Goal: Task Accomplishment & Management: Use online tool/utility

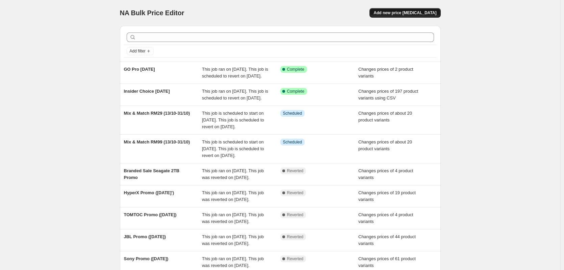
click at [399, 11] on span "Add new price [MEDICAL_DATA]" at bounding box center [405, 12] width 63 height 5
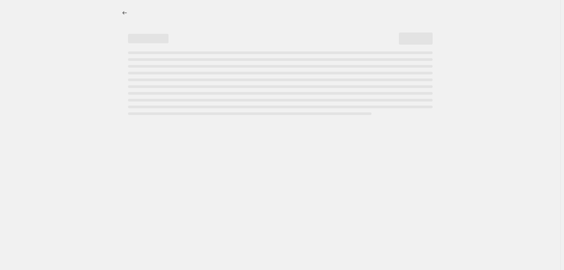
select select "percentage"
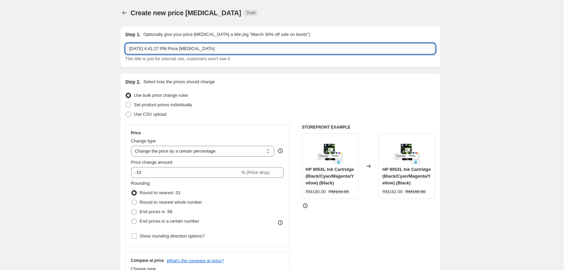
click at [179, 51] on input "Oct 1, 2025, 4:41:27 PM Price change job" at bounding box center [280, 48] width 310 height 11
paste input "Razer Promo ([DATE]')"
click at [167, 51] on input "Razer Promo ([DATE]')" at bounding box center [280, 48] width 310 height 11
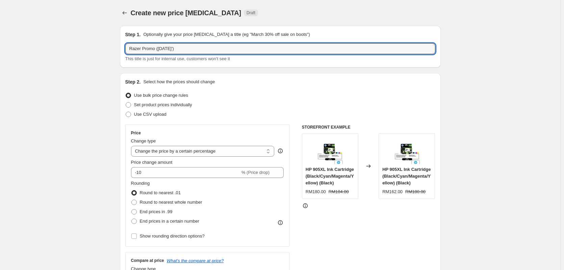
type input "Razer Promo (OCT 25')"
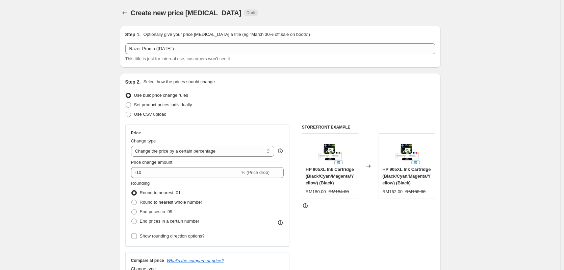
click at [150, 105] on span "Set product prices individually" at bounding box center [163, 104] width 58 height 5
click at [126, 102] on input "Set product prices individually" at bounding box center [126, 102] width 0 height 0
radio input "true"
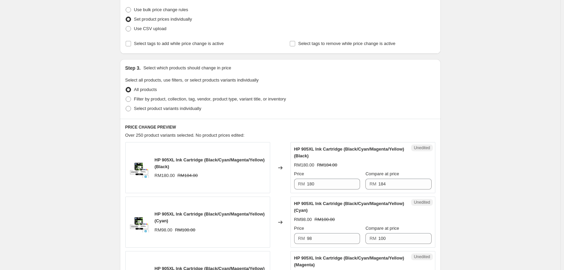
scroll to position [68, 0]
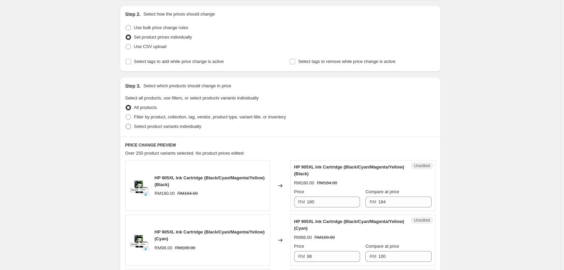
click at [148, 125] on span "Select product variants individually" at bounding box center [167, 126] width 67 height 5
click at [126, 124] on input "Select product variants individually" at bounding box center [126, 124] width 0 height 0
radio input "true"
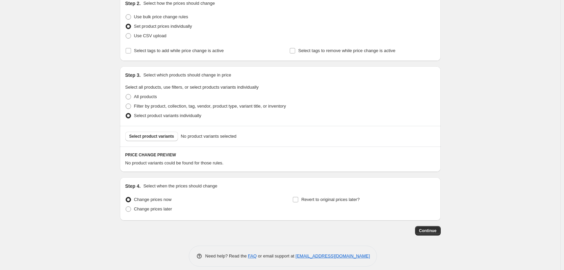
scroll to position [85, 0]
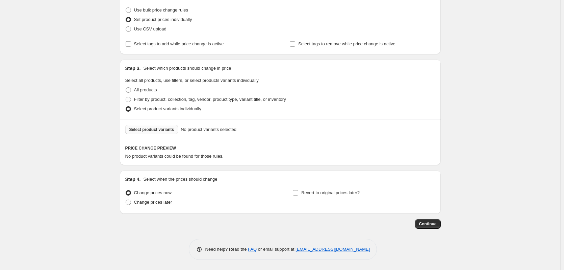
click at [153, 130] on span "Select product variants" at bounding box center [151, 129] width 45 height 5
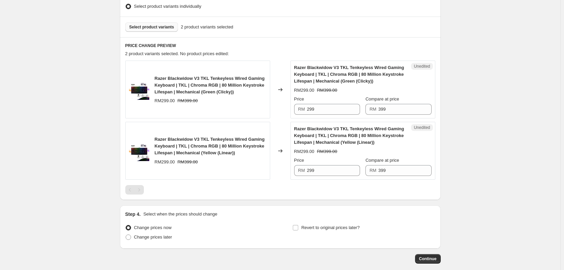
scroll to position [187, 0]
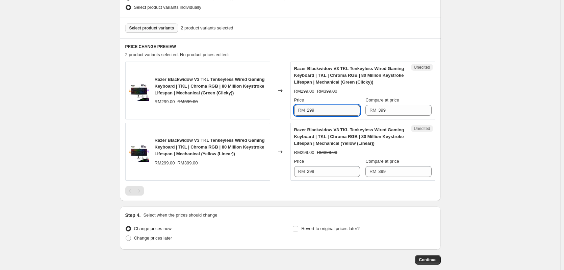
click at [343, 111] on input "299" at bounding box center [333, 110] width 53 height 11
click at [343, 111] on input "279" at bounding box center [333, 110] width 53 height 11
type input "279"
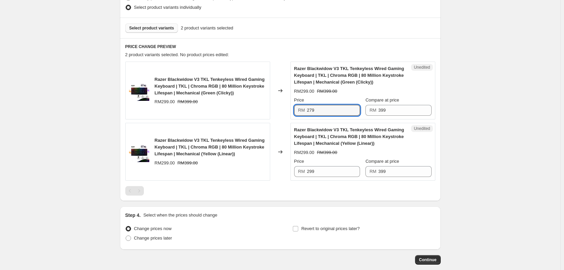
click at [329, 159] on div "Price" at bounding box center [327, 161] width 66 height 7
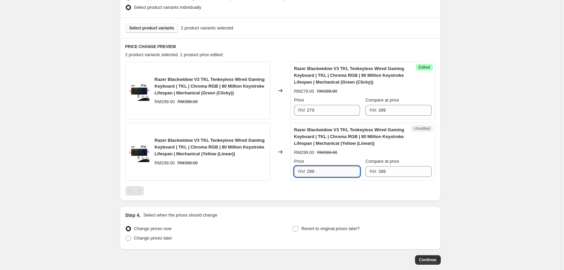
click at [325, 170] on input "299" at bounding box center [333, 171] width 53 height 11
paste input "7"
type input "279"
click at [61, 107] on div "Create new price change job. This page is ready Create new price change job Dra…" at bounding box center [280, 59] width 561 height 492
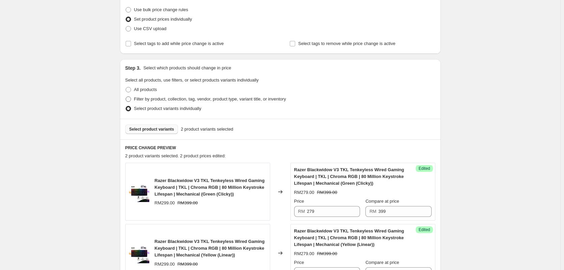
scroll to position [85, 0]
click at [142, 128] on span "Select product variants" at bounding box center [151, 129] width 45 height 5
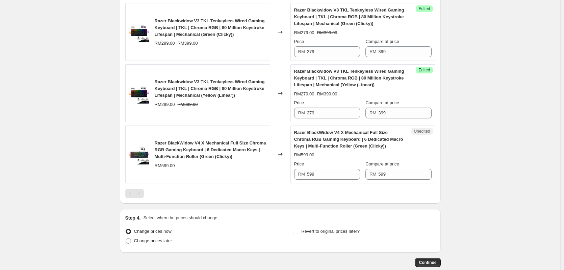
scroll to position [254, 0]
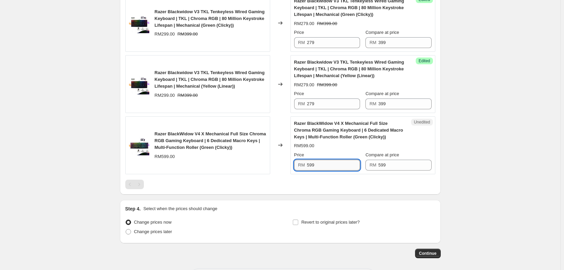
click at [322, 160] on input "599" at bounding box center [333, 164] width 53 height 11
type input "359"
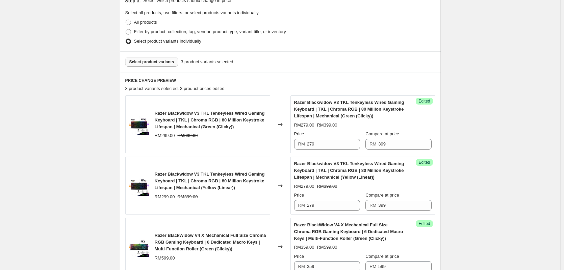
click at [67, 119] on div "Create new price change job. This page is ready Create new price change job Dra…" at bounding box center [280, 123] width 561 height 553
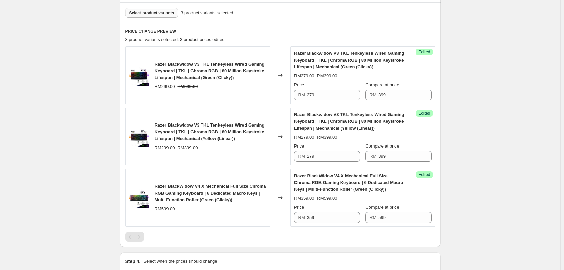
scroll to position [119, 0]
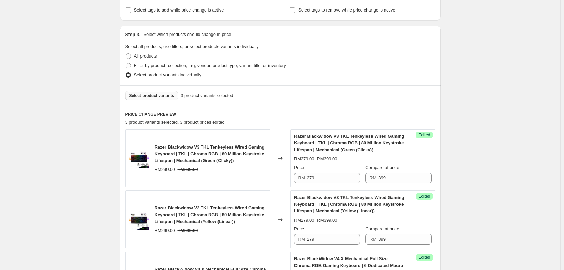
click at [142, 97] on span "Select product variants" at bounding box center [151, 95] width 45 height 5
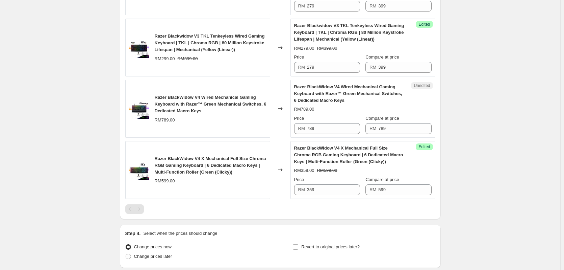
scroll to position [322, 0]
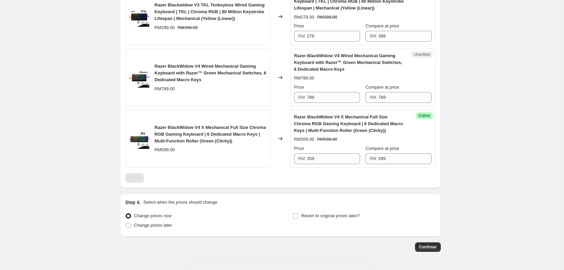
click at [328, 87] on div "Price" at bounding box center [327, 87] width 66 height 7
click at [327, 95] on input "789" at bounding box center [333, 97] width 53 height 11
type input "669"
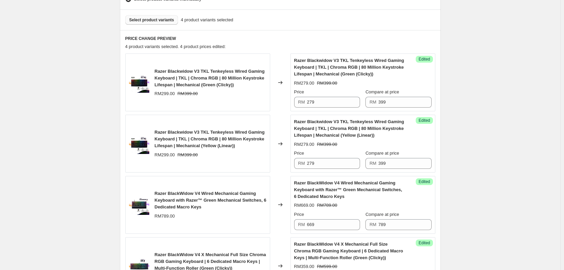
scroll to position [187, 0]
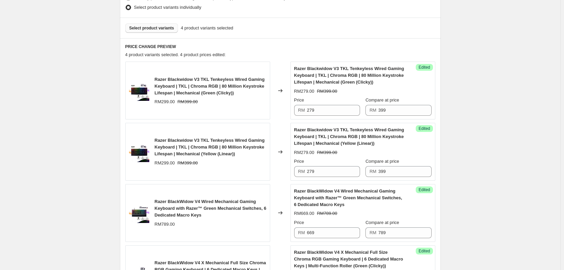
click at [142, 25] on button "Select product variants" at bounding box center [151, 27] width 53 height 9
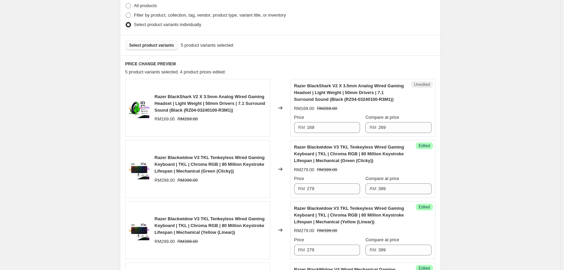
scroll to position [153, 0]
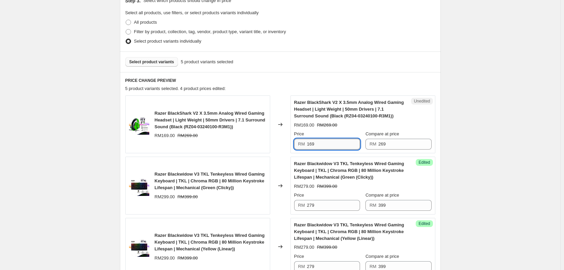
click at [320, 141] on input "169" at bounding box center [333, 144] width 53 height 11
type input "179"
click at [480, 120] on div "Create new price change job. This page is ready Create new price change job Dra…" at bounding box center [280, 184] width 561 height 675
click at [347, 145] on input "179" at bounding box center [333, 144] width 53 height 11
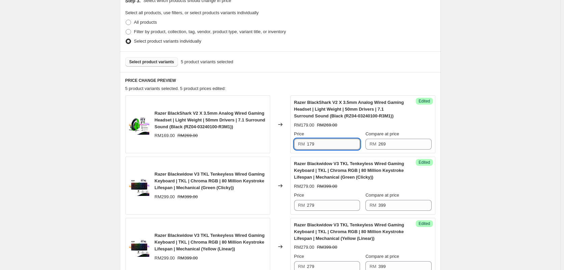
click at [347, 145] on input "179" at bounding box center [333, 144] width 53 height 11
click at [288, 93] on div "PRICE CHANGE PREVIEW 5 product variants selected. 5 product prices edited: Raze…" at bounding box center [280, 245] width 321 height 346
click at [264, 145] on div "Razer BlackShark V2 X 3.5mm Analog Wired Gaming Headset | Light Weight | 50mm D…" at bounding box center [197, 124] width 145 height 58
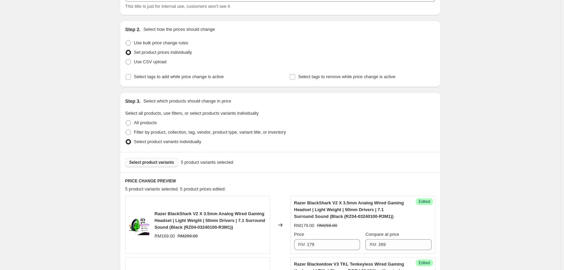
scroll to position [51, 0]
click at [132, 168] on button "Select product variants" at bounding box center [151, 162] width 53 height 9
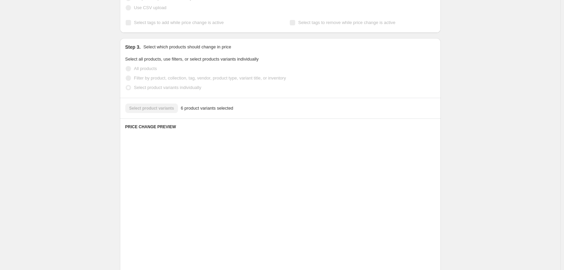
scroll to position [153, 0]
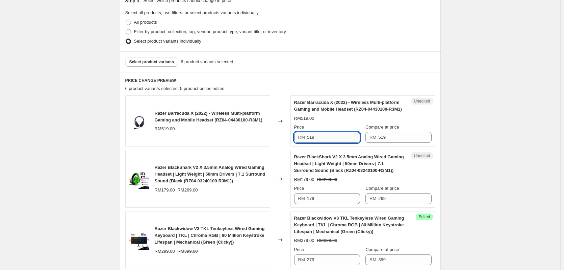
click at [327, 137] on input "519" at bounding box center [333, 137] width 53 height 11
type input "369"
click at [455, 127] on div "Create new price change job. This page is ready Create new price change job Dra…" at bounding box center [280, 211] width 561 height 729
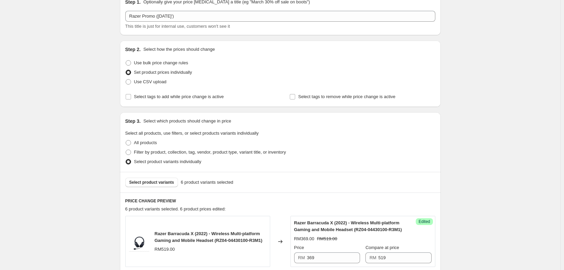
scroll to position [18, 0]
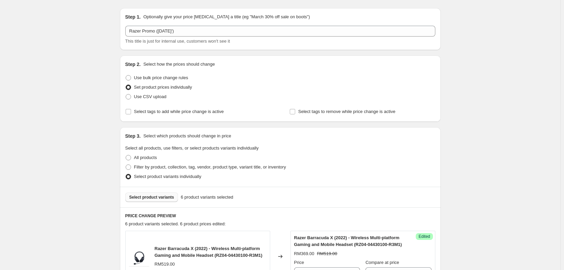
click at [139, 196] on span "Select product variants" at bounding box center [151, 196] width 45 height 5
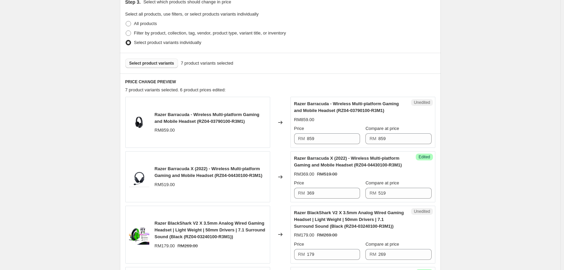
scroll to position [153, 0]
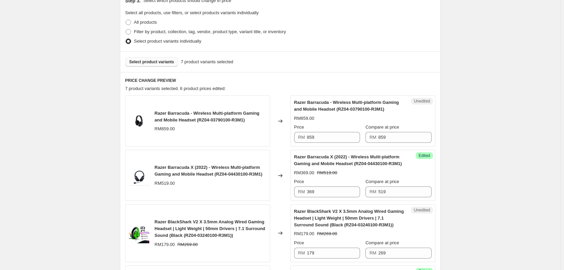
click at [305, 137] on span "RM" at bounding box center [301, 136] width 7 height 5
click at [317, 137] on input "859" at bounding box center [333, 137] width 53 height 11
type input "599"
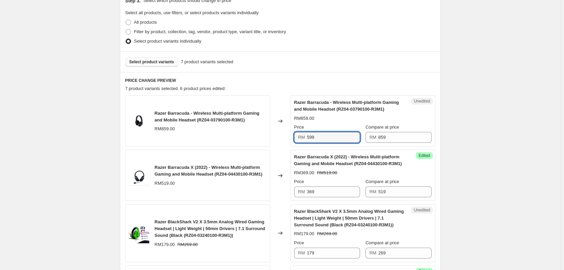
click at [494, 98] on div "Create new price change job. This page is ready Create new price change job Dra…" at bounding box center [280, 239] width 561 height 784
click at [46, 129] on div "Create new price change job. This page is ready Create new price change job Dra…" at bounding box center [280, 239] width 561 height 784
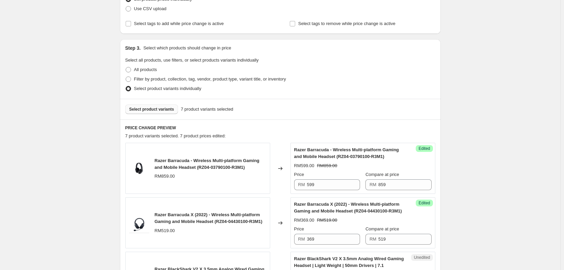
scroll to position [85, 0]
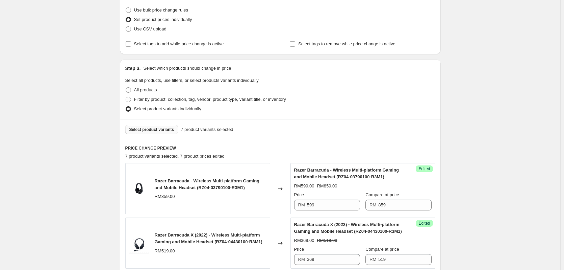
click at [140, 130] on span "Select product variants" at bounding box center [151, 129] width 45 height 5
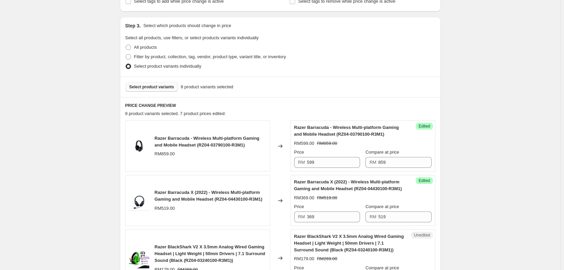
scroll to position [187, 0]
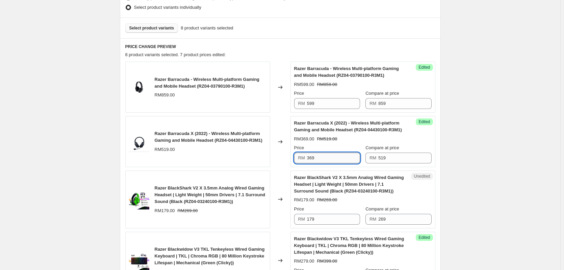
click at [321, 155] on input "369" at bounding box center [333, 157] width 53 height 11
click at [321, 214] on input "179" at bounding box center [333, 219] width 53 height 11
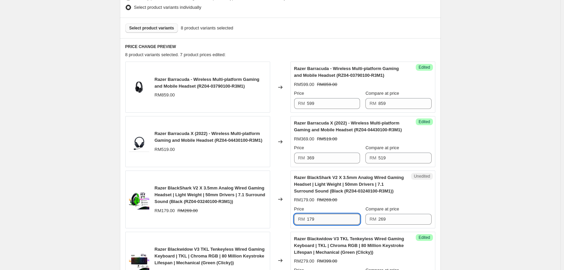
click at [321, 214] on input "179" at bounding box center [333, 219] width 53 height 11
click at [267, 189] on div "Razer BlackShark V2 X 3.5mm Analog Wired Gaming Headset | Light Weight | 50mm D…" at bounding box center [211, 194] width 112 height 20
click at [312, 220] on input "179" at bounding box center [333, 219] width 53 height 11
type input "179"
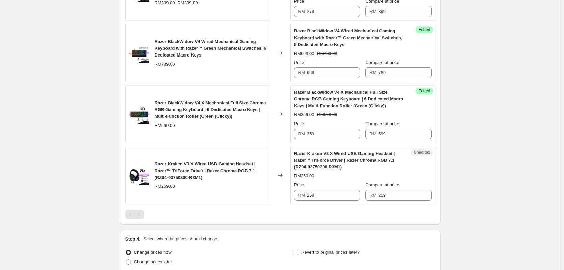
scroll to position [558, 0]
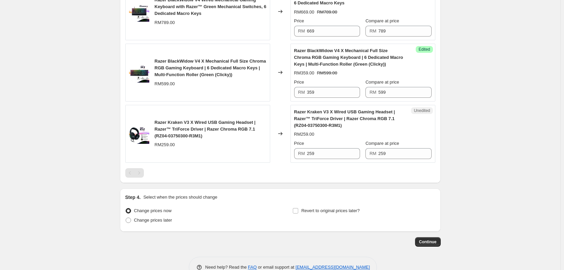
click at [324, 159] on div "Unedited Razer Kraken V3 X Wired USB Gaming Headset | Razer™ TriForce Driver | …" at bounding box center [363, 134] width 145 height 58
click at [327, 152] on input "259" at bounding box center [333, 153] width 53 height 11
type input "229"
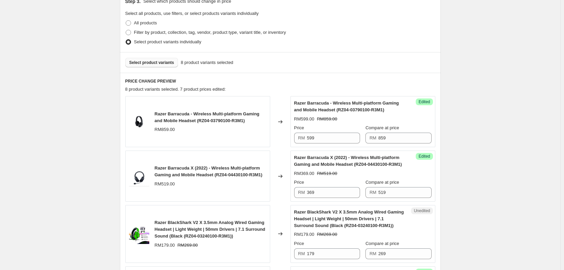
scroll to position [17, 0]
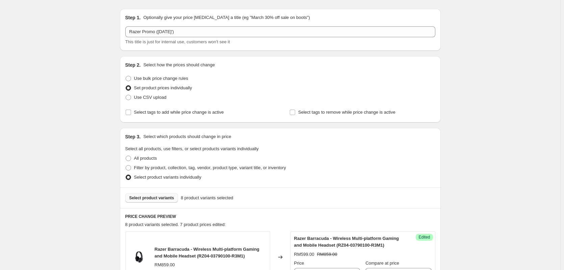
click at [136, 197] on span "Select product variants" at bounding box center [151, 197] width 45 height 5
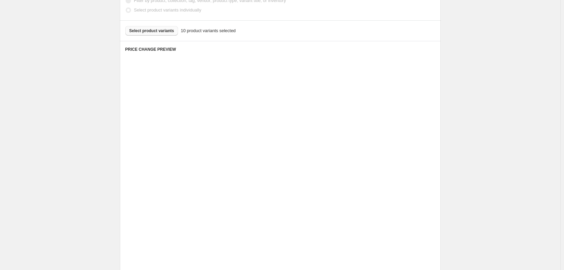
scroll to position [186, 0]
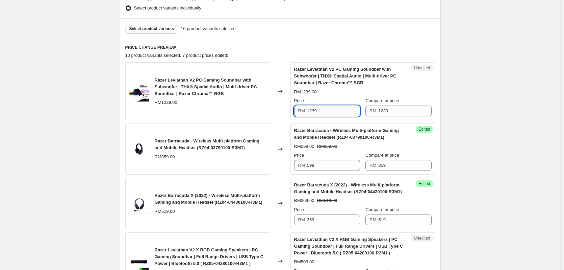
click at [308, 112] on input "1239" at bounding box center [333, 110] width 53 height 11
click at [317, 112] on input "1239" at bounding box center [333, 110] width 53 height 11
type input "969"
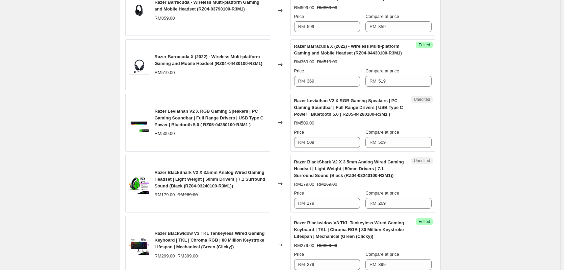
scroll to position [292, 0]
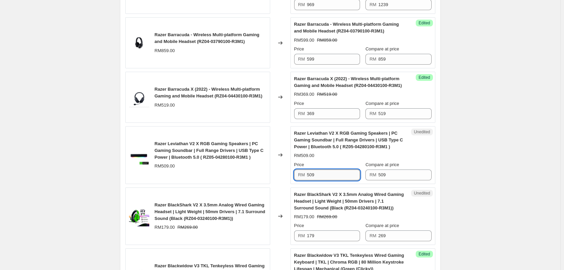
click at [321, 173] on input "509" at bounding box center [333, 174] width 53 height 11
type input "399"
click at [46, 120] on div "Create new price change job. This page is ready Create new price change job Dra…" at bounding box center [280, 191] width 561 height 967
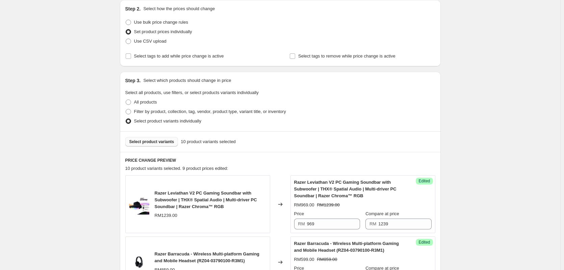
scroll to position [22, 0]
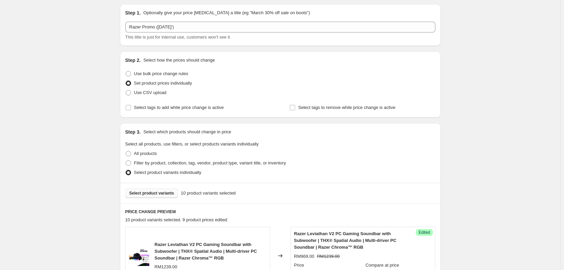
click at [150, 195] on span "Select product variants" at bounding box center [151, 192] width 45 height 5
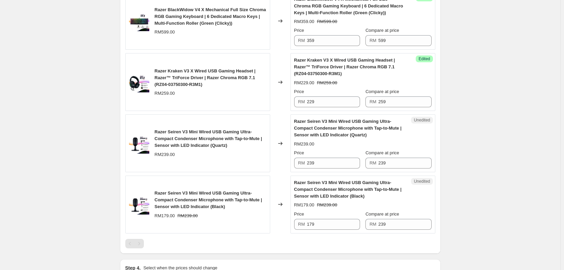
scroll to position [820, 0]
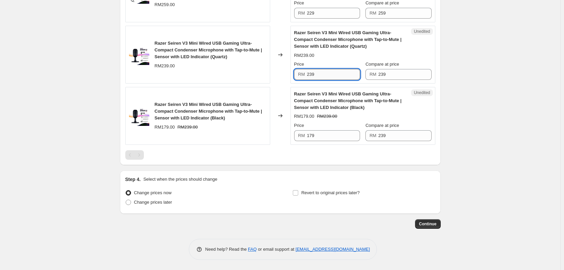
click at [325, 77] on input "239" at bounding box center [333, 74] width 53 height 11
click at [325, 77] on input "179" at bounding box center [333, 74] width 53 height 11
type input "179"
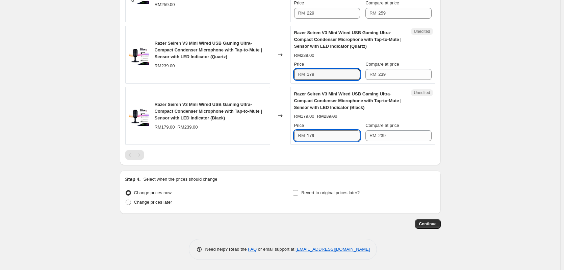
click at [317, 131] on input "179" at bounding box center [333, 135] width 53 height 11
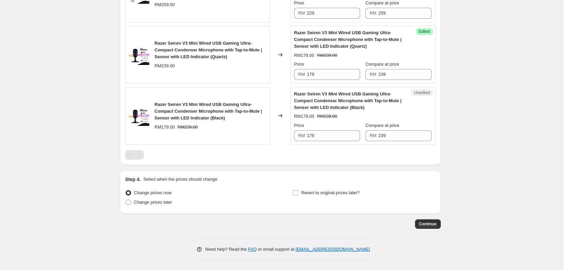
click at [315, 155] on div at bounding box center [280, 154] width 310 height 9
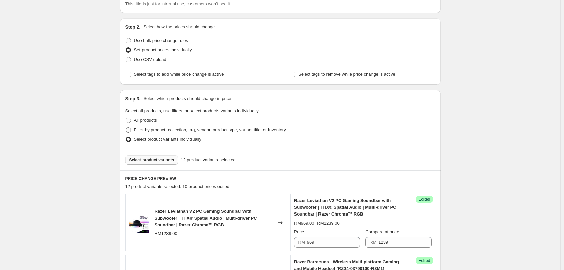
scroll to position [43, 0]
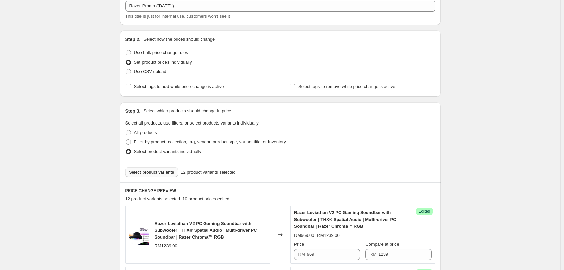
click at [145, 172] on span "Select product variants" at bounding box center [151, 171] width 45 height 5
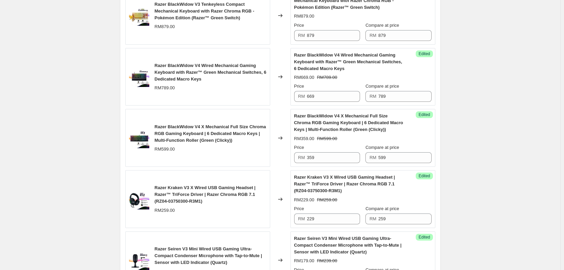
scroll to position [617, 0]
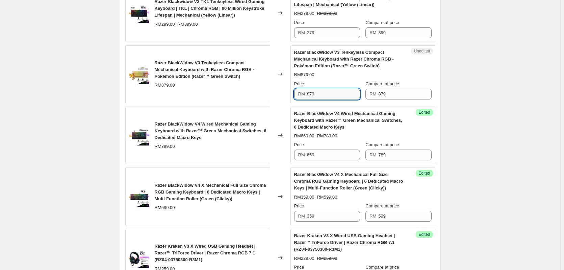
click at [340, 97] on input "879" at bounding box center [333, 94] width 53 height 11
type input "299"
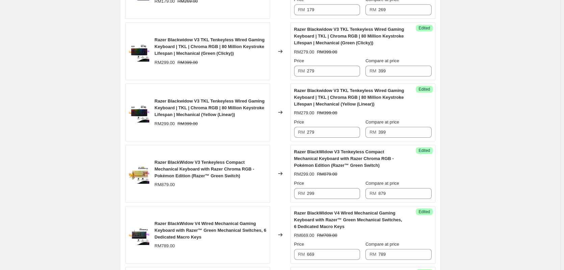
scroll to position [516, 0]
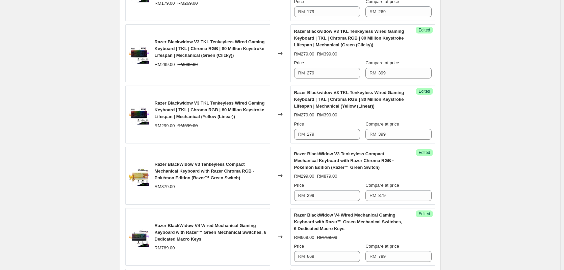
click at [30, 90] on div "Create new price change job. This page is ready Create new price change job Dra…" at bounding box center [280, 59] width 561 height 1151
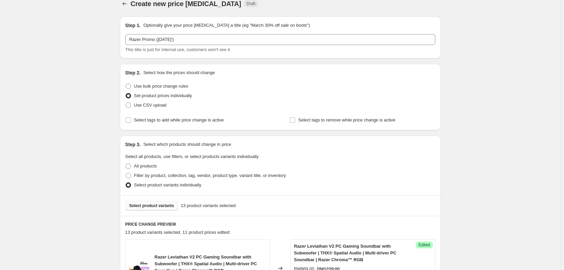
scroll to position [0, 0]
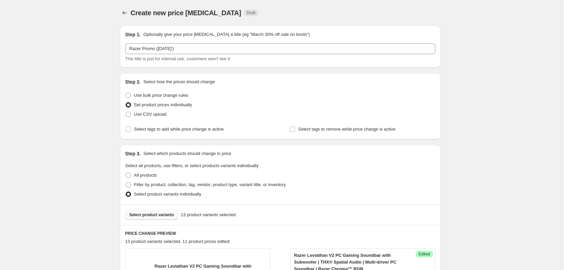
click at [141, 218] on button "Select product variants" at bounding box center [151, 214] width 53 height 9
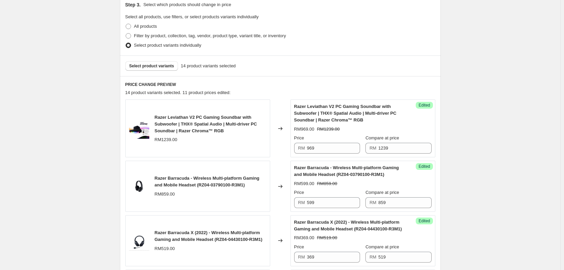
scroll to position [135, 0]
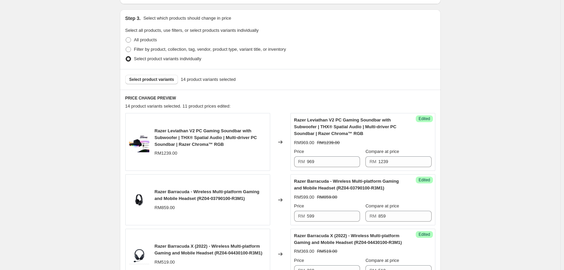
drag, startPoint x: 34, startPoint y: 78, endPoint x: 38, endPoint y: 79, distance: 4.5
click at [156, 82] on button "Select product variants" at bounding box center [151, 79] width 53 height 9
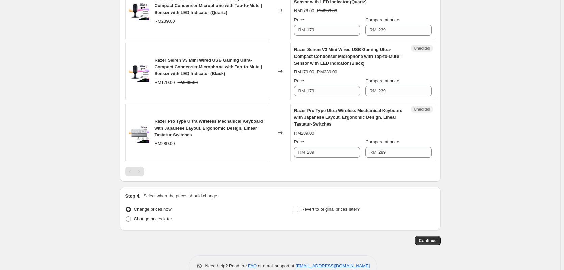
scroll to position [845, 0]
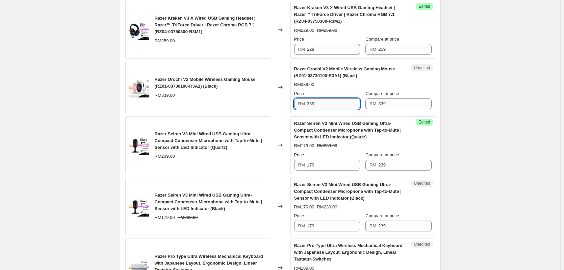
click at [317, 102] on input "339" at bounding box center [333, 103] width 53 height 11
type input "159"
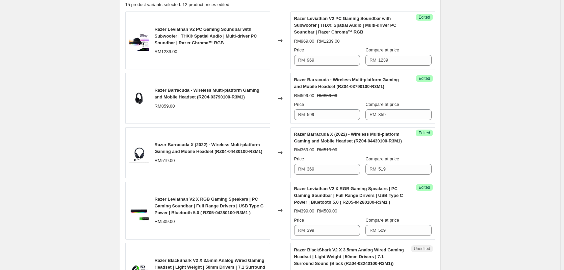
scroll to position [135, 0]
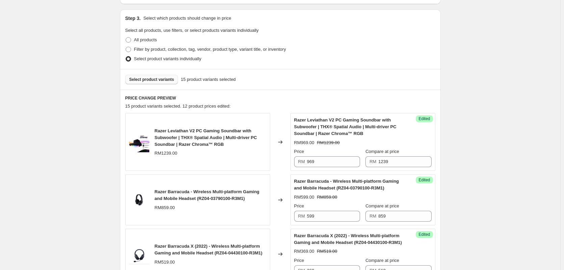
click at [139, 81] on span "Select product variants" at bounding box center [151, 79] width 45 height 5
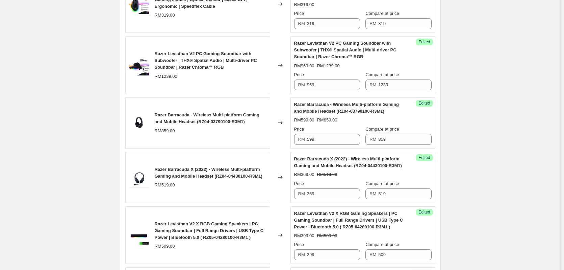
scroll to position [203, 0]
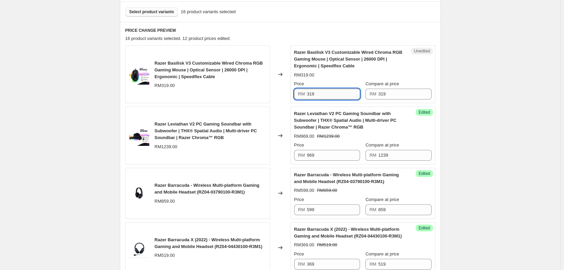
click at [335, 94] on input "319" at bounding box center [333, 94] width 53 height 11
type input "219"
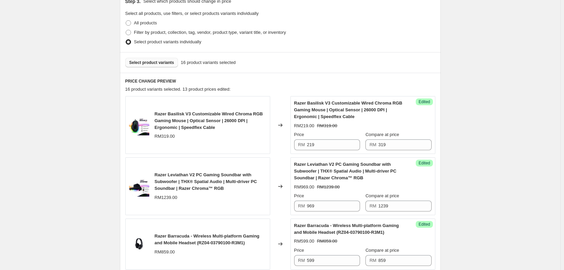
scroll to position [101, 0]
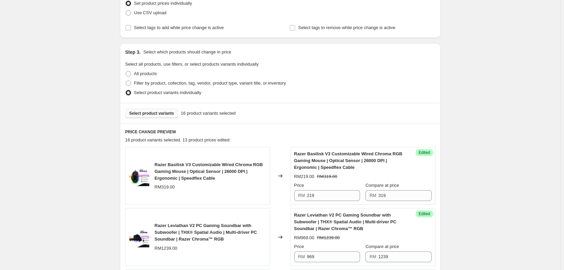
click at [148, 113] on span "Select product variants" at bounding box center [151, 112] width 45 height 5
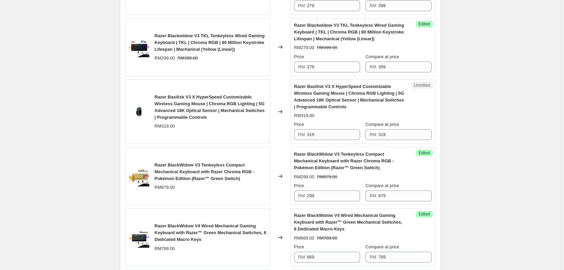
scroll to position [642, 0]
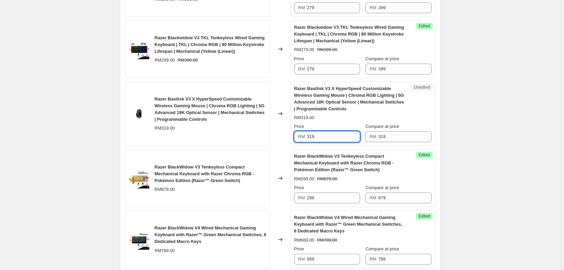
click at [322, 137] on input "319" at bounding box center [333, 136] width 53 height 11
type input "229"
click at [70, 101] on div "Create new price change job. This page is ready Create new price change job Dra…" at bounding box center [280, 55] width 561 height 1395
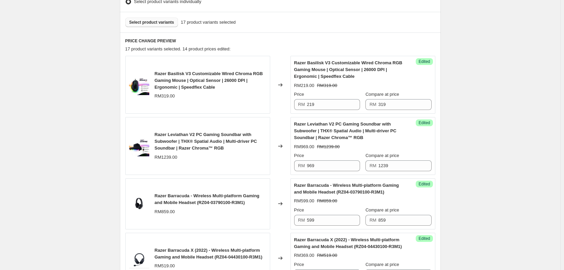
scroll to position [101, 0]
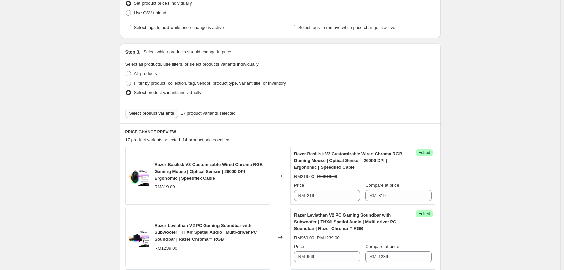
click at [151, 112] on span "Select product variants" at bounding box center [151, 112] width 45 height 5
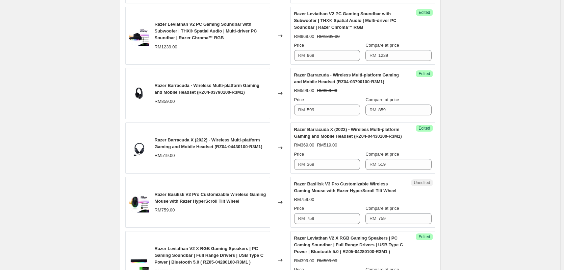
scroll to position [405, 0]
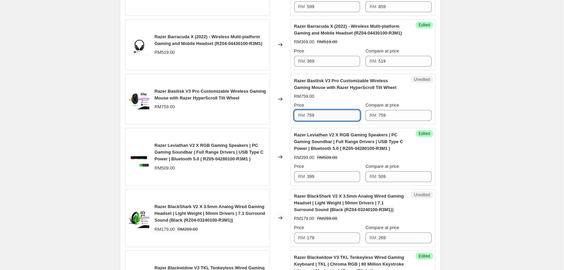
click at [327, 116] on input "759" at bounding box center [333, 115] width 53 height 11
type input "569"
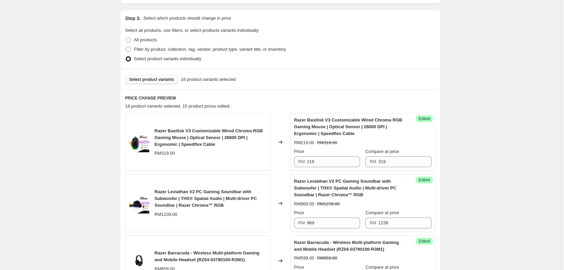
scroll to position [0, 0]
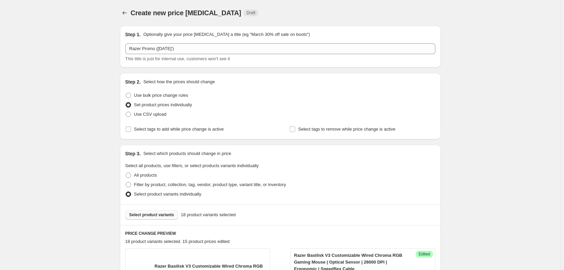
click at [159, 212] on span "Select product variants" at bounding box center [151, 214] width 45 height 5
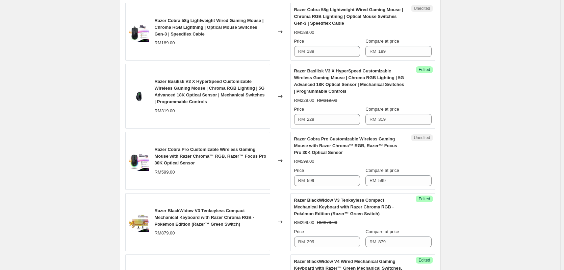
scroll to position [777, 0]
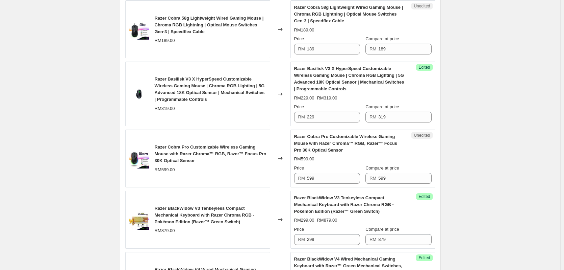
click at [305, 51] on span "RM" at bounding box center [301, 48] width 7 height 5
click at [313, 51] on input "189" at bounding box center [333, 49] width 53 height 11
type input "145"
click at [476, 72] on div "Create new price change job. This page is ready Create new price change job Dra…" at bounding box center [280, 8] width 561 height 1571
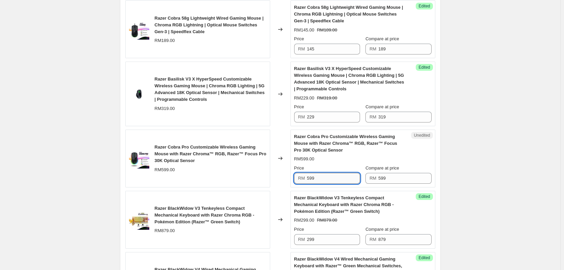
click at [316, 179] on input "599" at bounding box center [333, 178] width 53 height 11
type input "419"
click at [482, 158] on div "Create new price change job. This page is ready Create new price change job Dra…" at bounding box center [280, 8] width 561 height 1571
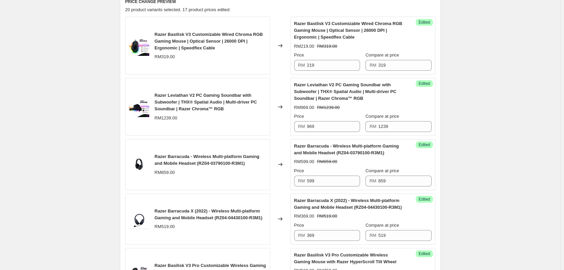
scroll to position [0, 0]
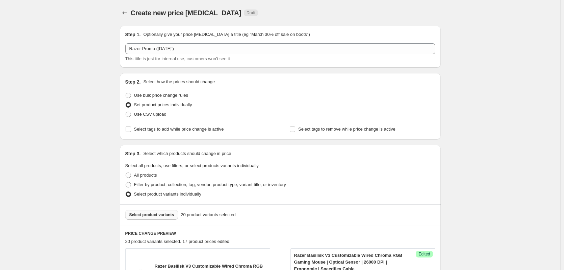
click at [134, 208] on div "Select product variants 20 product variants selected" at bounding box center [280, 214] width 321 height 21
click at [138, 215] on span "Select product variants" at bounding box center [151, 214] width 45 height 5
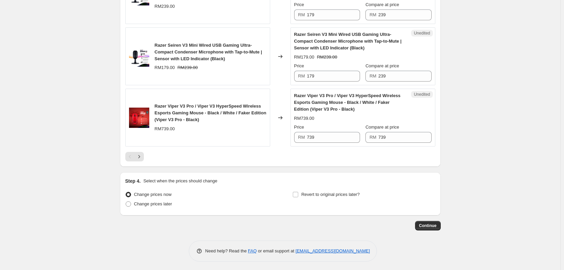
scroll to position [1302, 0]
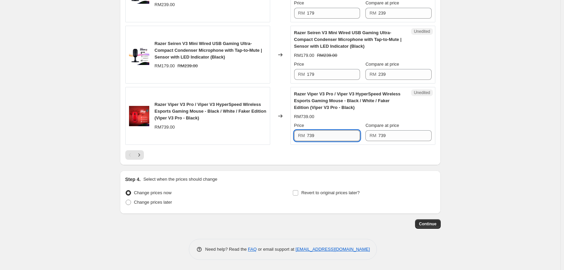
click at [316, 133] on input "739" at bounding box center [333, 135] width 53 height 11
type input "619"
click at [140, 154] on icon "Next" at bounding box center [139, 154] width 7 height 7
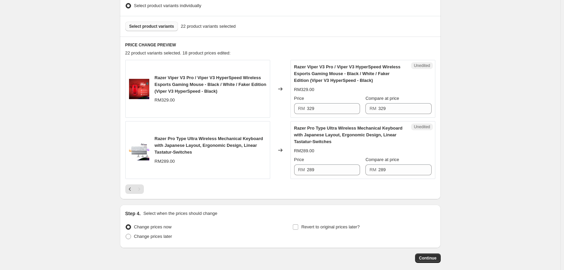
scroll to position [121, 0]
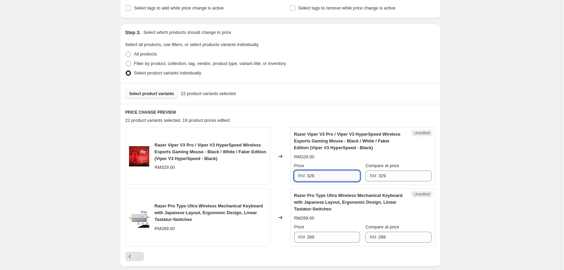
click at [342, 174] on input "329" at bounding box center [333, 175] width 53 height 11
type input "289"
click at [468, 166] on div "Create new price change job. This page is ready Create new price change job Dra…" at bounding box center [280, 125] width 561 height 492
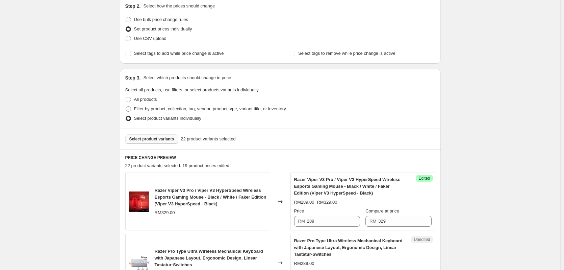
scroll to position [53, 0]
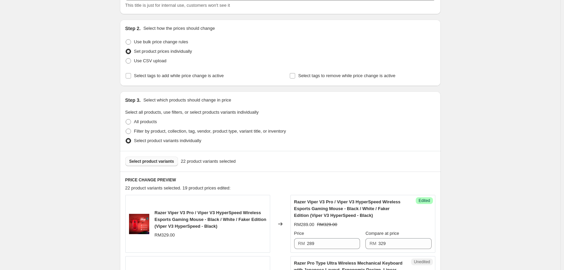
click at [148, 164] on button "Select product variants" at bounding box center [151, 160] width 53 height 9
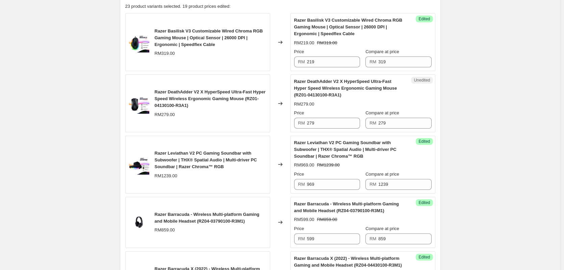
scroll to position [222, 0]
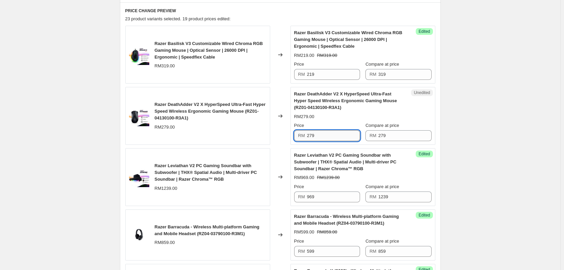
click at [319, 132] on input "279" at bounding box center [333, 135] width 53 height 11
type input "149"
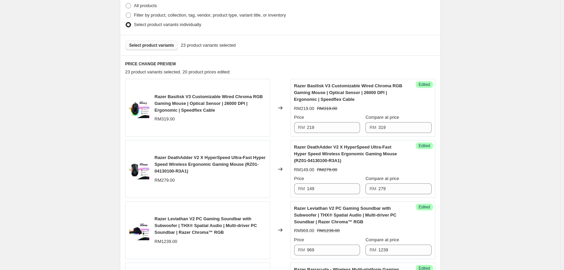
scroll to position [155, 0]
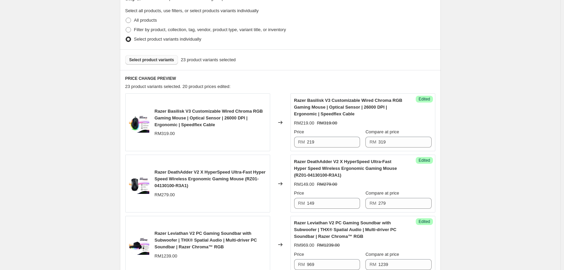
click at [160, 61] on span "Select product variants" at bounding box center [151, 59] width 45 height 5
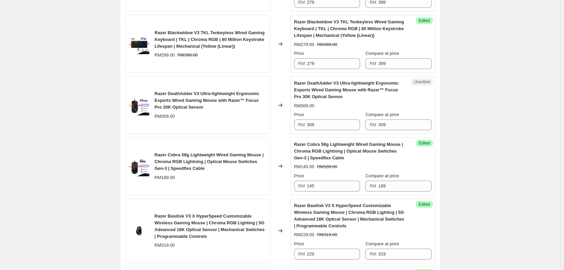
scroll to position [763, 0]
click at [337, 126] on input "309" at bounding box center [333, 124] width 53 height 11
type input "179"
click at [471, 127] on div "Create new price change job. This page is ready Create new price change job Dra…" at bounding box center [280, 22] width 561 height 1571
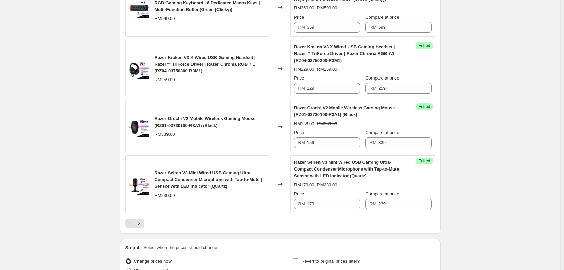
scroll to position [1236, 0]
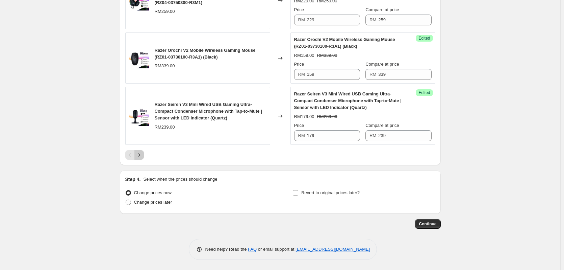
click at [143, 153] on icon "Next" at bounding box center [139, 154] width 7 height 7
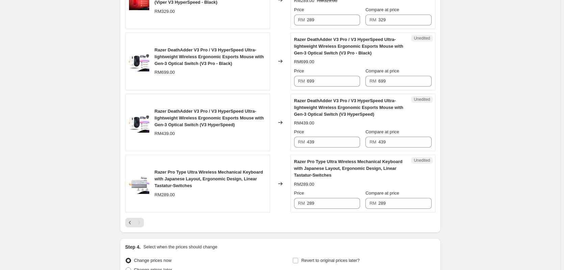
scroll to position [331, 0]
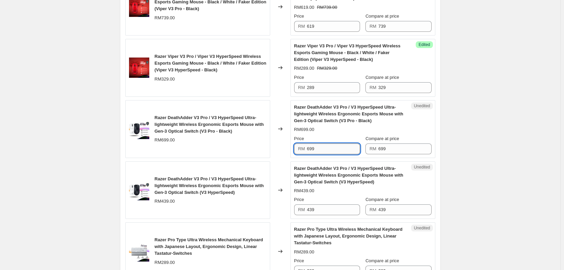
click at [335, 152] on input "699" at bounding box center [333, 148] width 53 height 11
click at [329, 149] on input "699" at bounding box center [333, 148] width 53 height 11
type input "469"
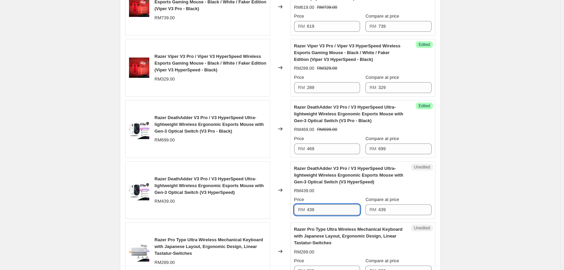
click at [319, 208] on input "439" at bounding box center [333, 209] width 53 height 11
type input "339"
click at [480, 179] on div "Create new price change job. This page is ready Create new price change job Dra…" at bounding box center [280, 37] width 561 height 736
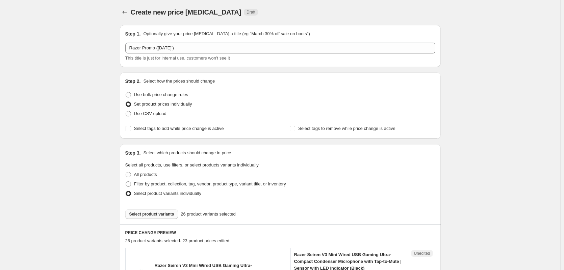
scroll to position [0, 0]
click at [142, 211] on button "Select product variants" at bounding box center [151, 214] width 53 height 9
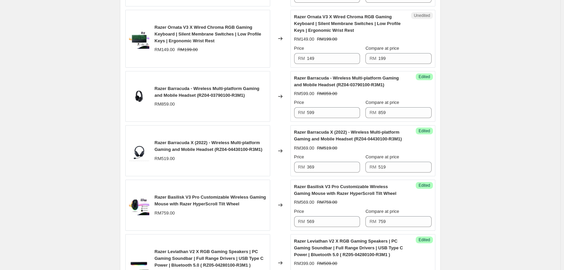
scroll to position [372, 0]
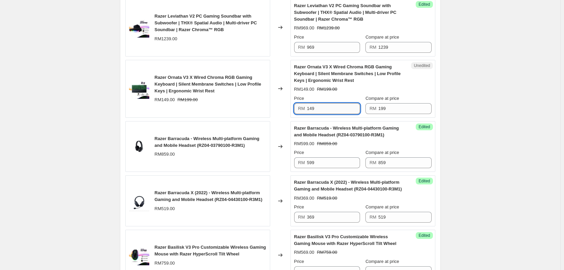
click at [323, 110] on input "149" at bounding box center [333, 108] width 53 height 11
type input "155"
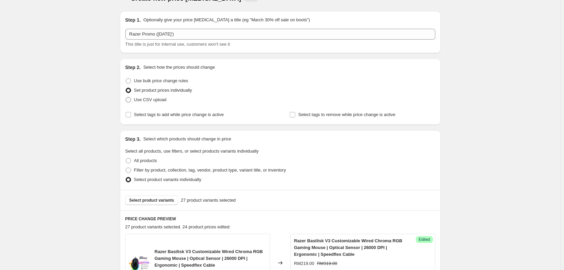
scroll to position [0, 0]
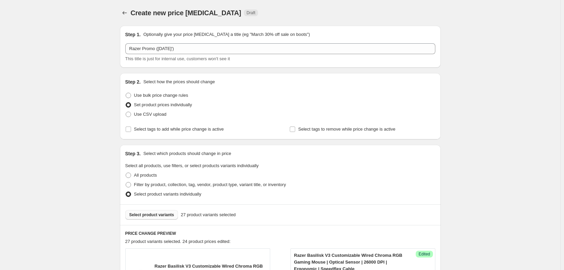
click at [143, 219] on button "Select product variants" at bounding box center [151, 214] width 53 height 9
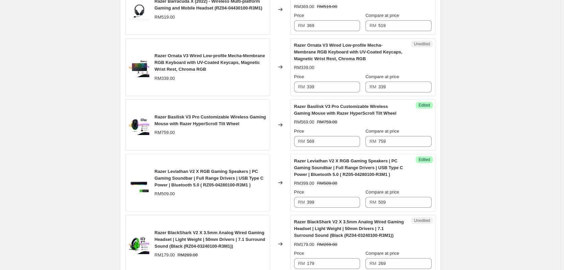
scroll to position [541, 0]
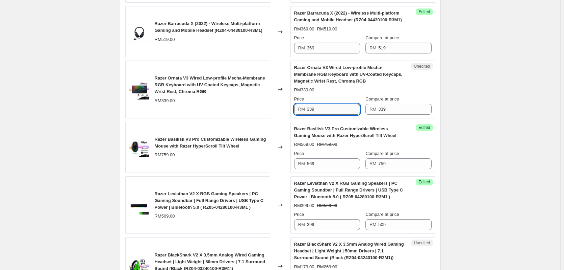
click at [324, 109] on input "339" at bounding box center [333, 109] width 53 height 11
type input "269"
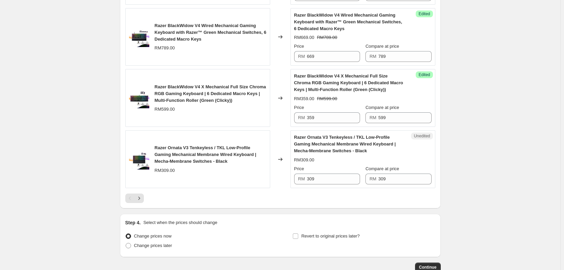
scroll to position [1250, 0]
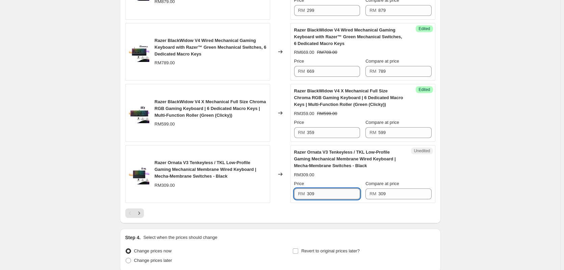
click at [313, 195] on input "309" at bounding box center [333, 193] width 53 height 11
type input "239"
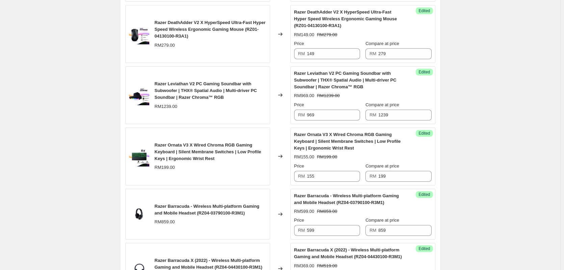
scroll to position [169, 0]
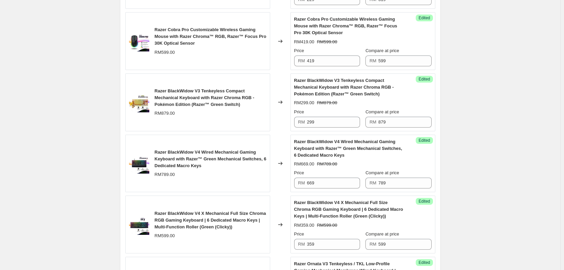
scroll to position [1308, 0]
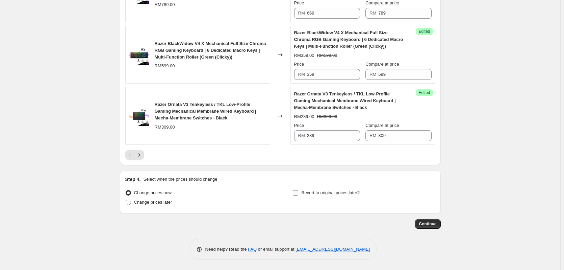
click at [298, 193] on input "Revert to original prices later?" at bounding box center [295, 192] width 5 height 5
checkbox input "true"
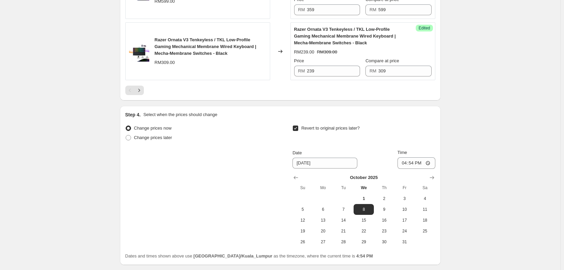
scroll to position [1376, 0]
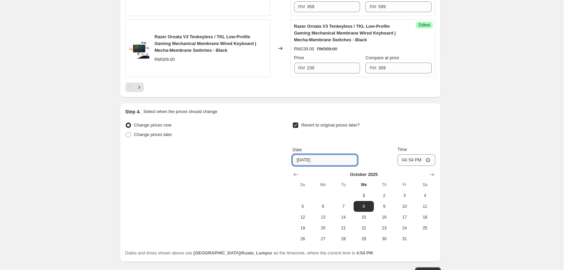
click at [317, 163] on input "10/8/2025" at bounding box center [325, 159] width 65 height 11
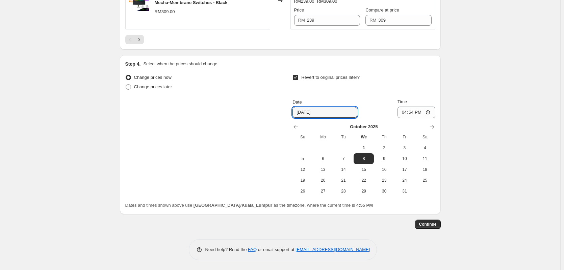
scroll to position [1424, 0]
click at [305, 114] on input "10/8/2025" at bounding box center [325, 111] width 65 height 11
click at [299, 113] on input "10/8/2025" at bounding box center [325, 111] width 65 height 11
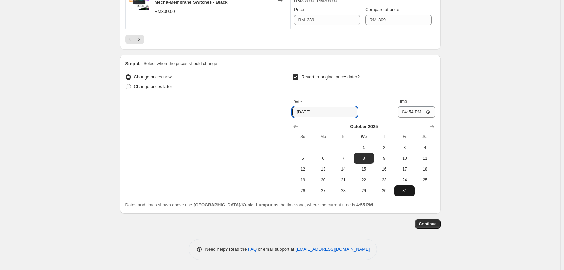
click at [402, 191] on span "31" at bounding box center [404, 190] width 15 height 5
type input "10/31/2025"
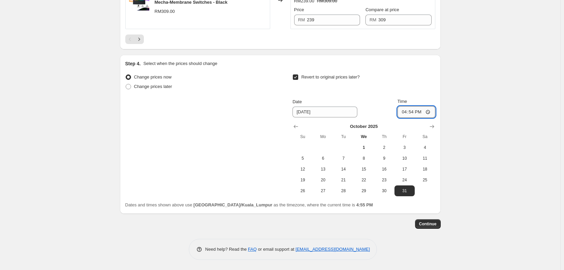
click at [407, 110] on input "16:54" at bounding box center [417, 111] width 38 height 11
click at [411, 115] on input "16:54" at bounding box center [417, 111] width 38 height 11
click at [428, 113] on input "16:54" at bounding box center [417, 111] width 38 height 11
click at [414, 116] on input "12:59" at bounding box center [417, 111] width 38 height 11
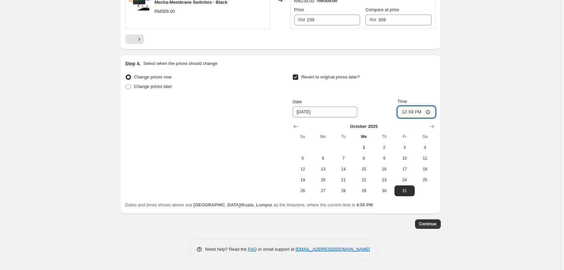
click at [430, 111] on input "12:59" at bounding box center [417, 111] width 38 height 11
type input "23:59"
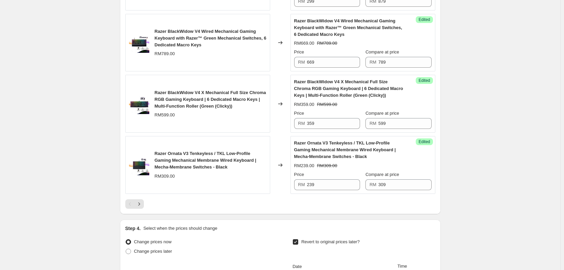
scroll to position [1419, 0]
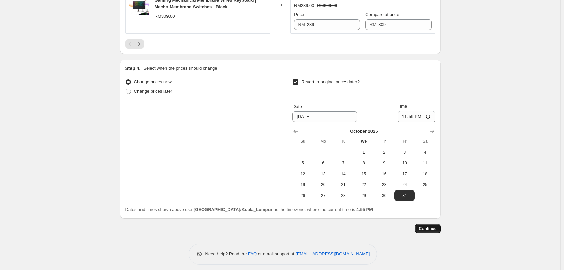
click at [427, 229] on span "Continue" at bounding box center [428, 228] width 18 height 5
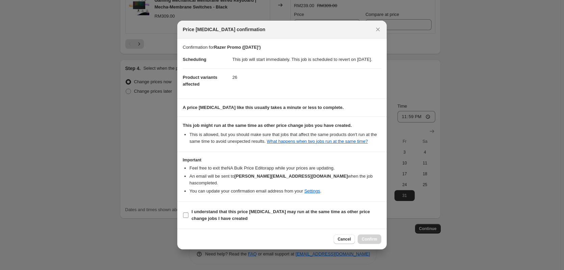
click at [185, 212] on span ":r24:" at bounding box center [186, 215] width 6 height 6
click at [185, 212] on input "I understand that this price change job may run at the same time as other price…" at bounding box center [185, 214] width 5 height 5
checkbox input "true"
click at [370, 236] on span "Confirm" at bounding box center [370, 238] width 16 height 5
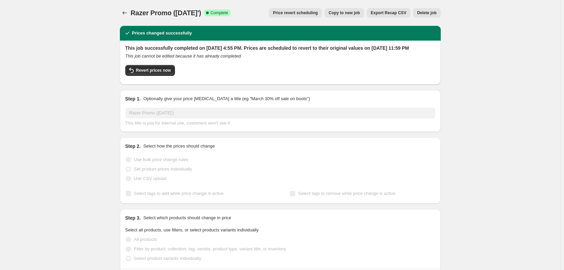
click at [124, 12] on icon "Price change jobs" at bounding box center [124, 12] width 7 height 7
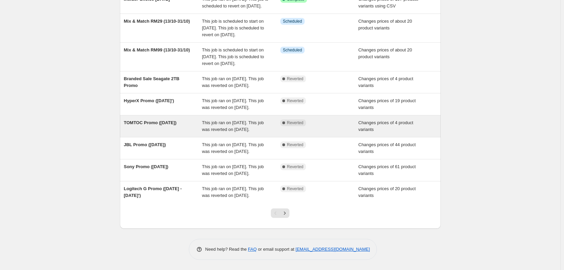
scroll to position [159, 0]
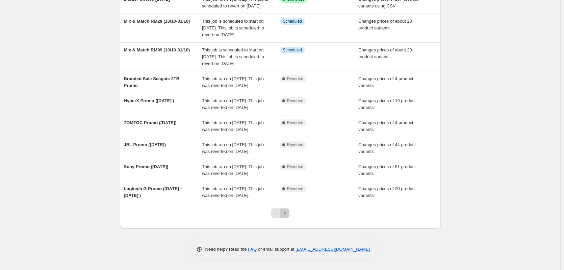
click at [288, 214] on icon "Next" at bounding box center [284, 212] width 7 height 7
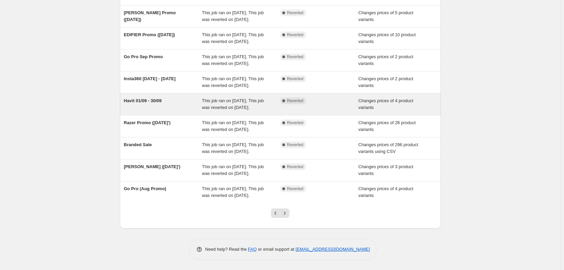
scroll to position [146, 0]
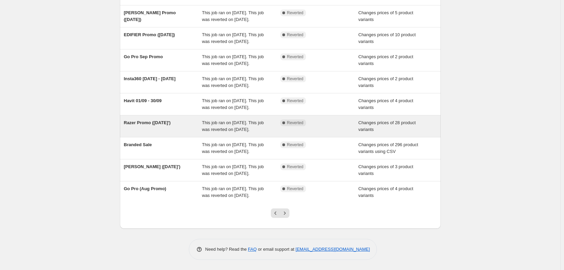
click at [143, 120] on span "Razer Promo ([DATE]')" at bounding box center [147, 122] width 47 height 5
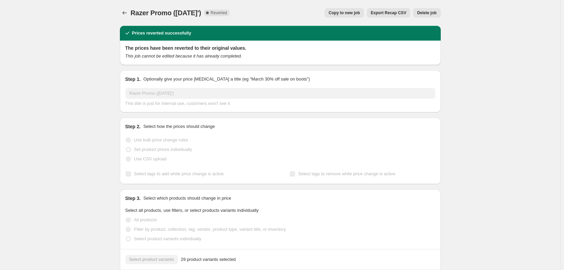
click at [188, 10] on span "Razer Promo ([DATE]')" at bounding box center [166, 12] width 71 height 7
copy span "Razer Promo ([DATE]')"
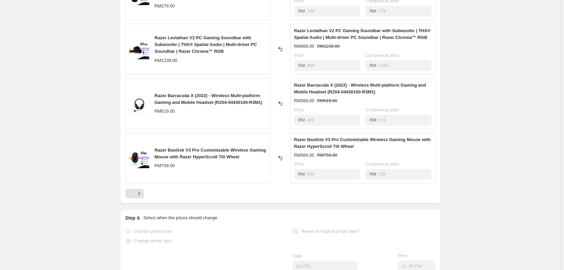
scroll to position [517, 0]
